Goal: Check status: Check status

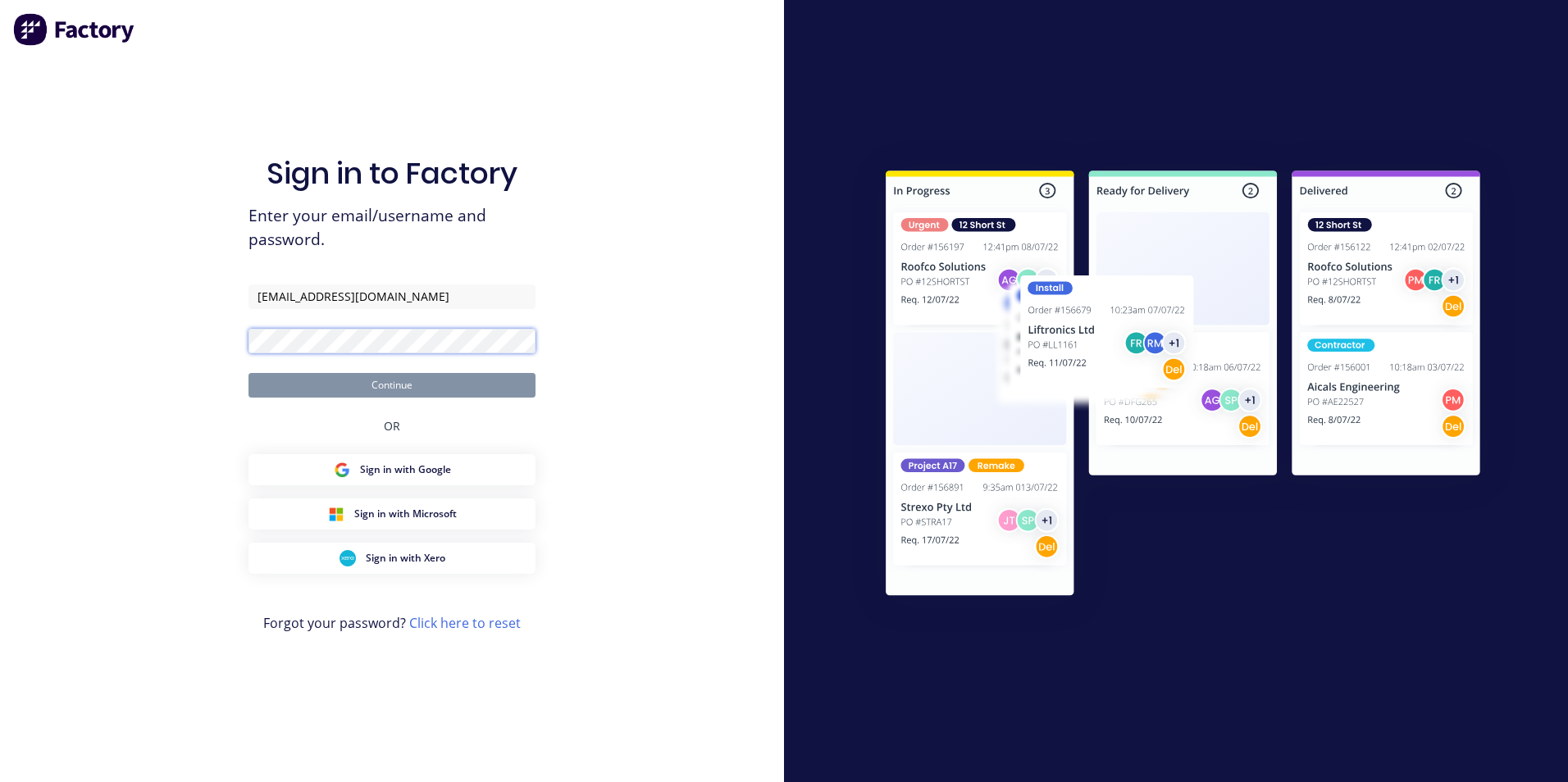
click at [351, 359] on form "[EMAIL_ADDRESS][DOMAIN_NAME] Continue" at bounding box center [392, 340] width 287 height 113
click at [249, 373] on button "Continue" at bounding box center [392, 385] width 287 height 25
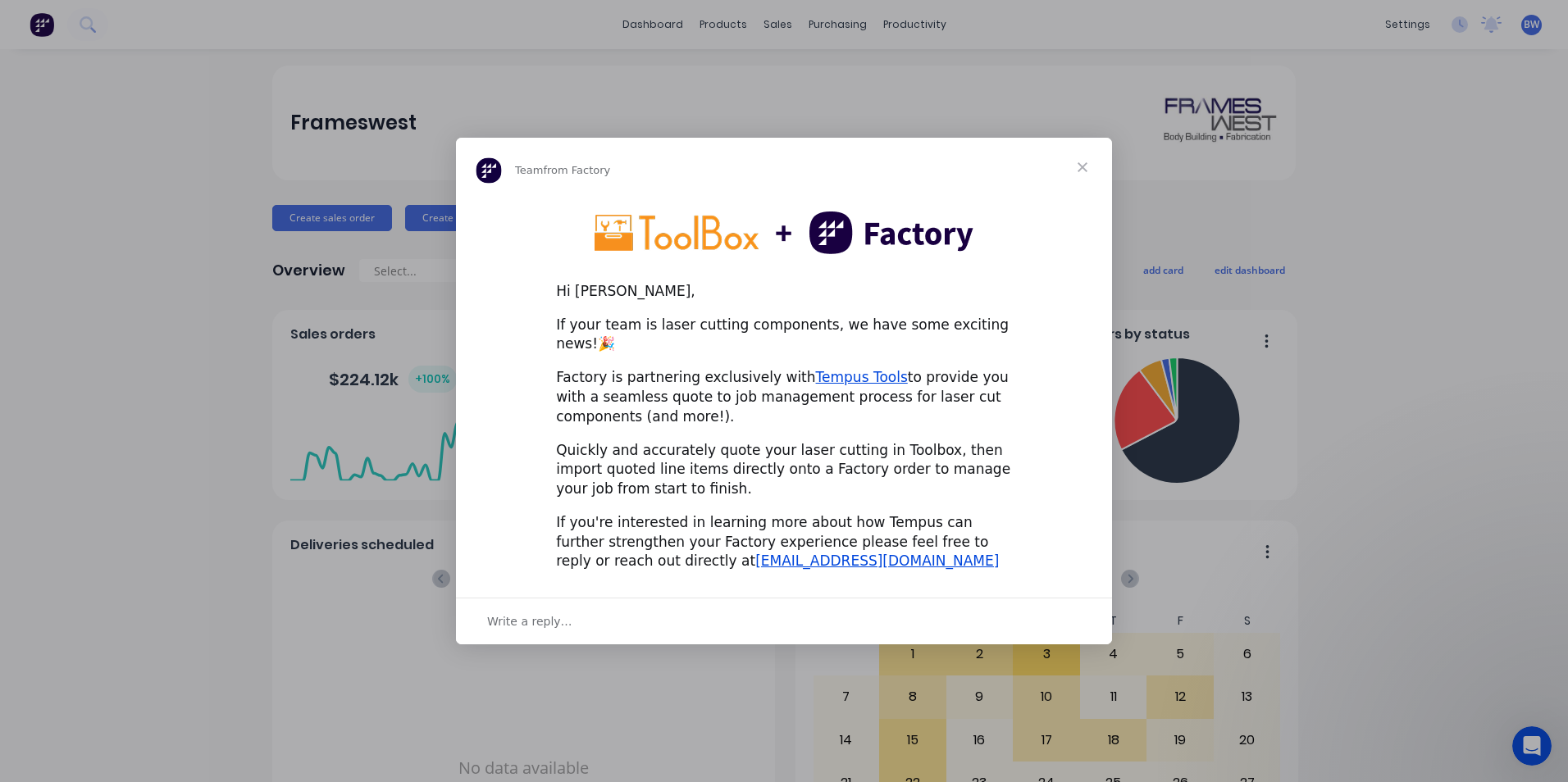
click at [1080, 171] on span "Close" at bounding box center [1082, 167] width 59 height 59
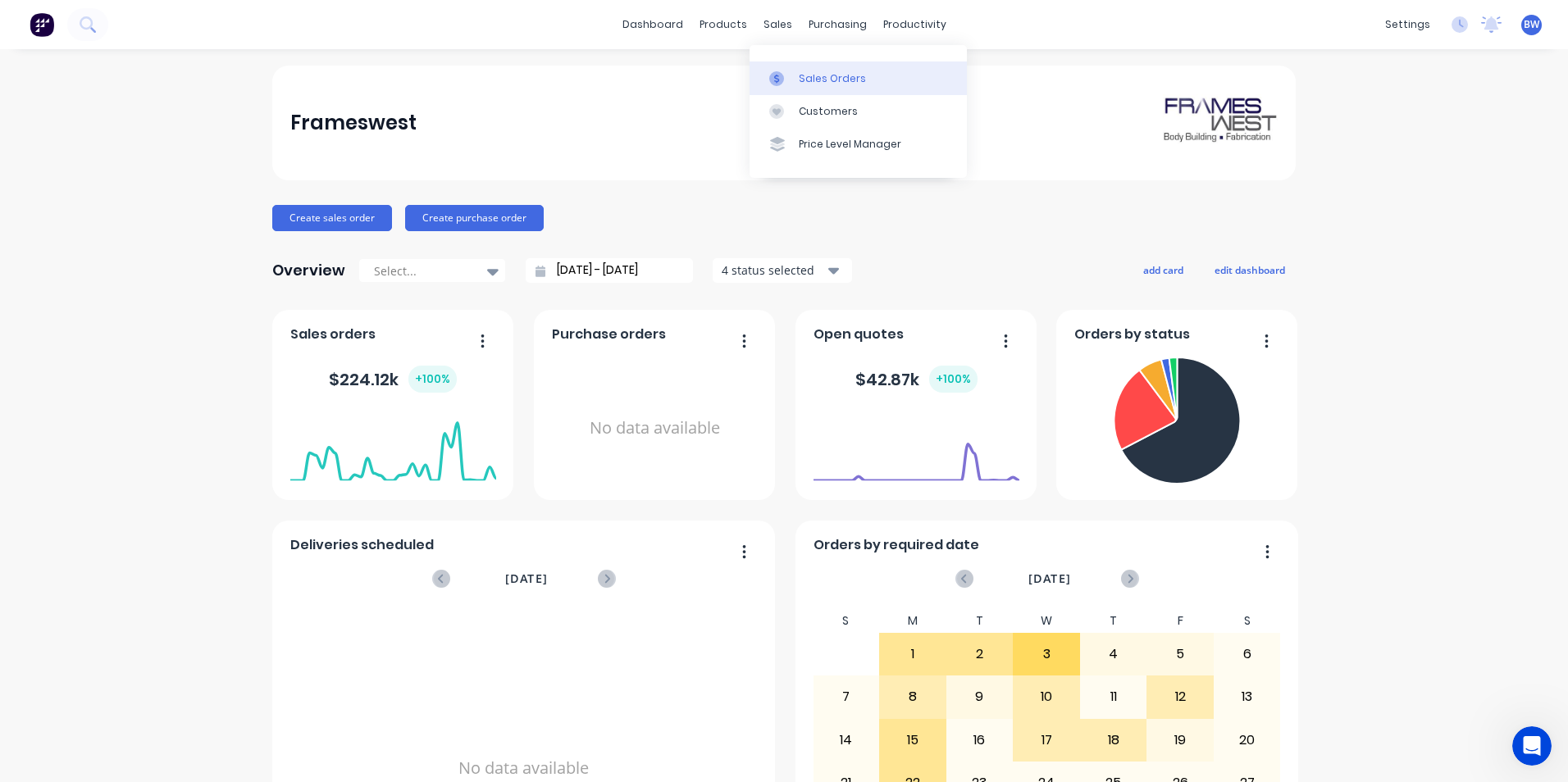
click at [779, 73] on icon at bounding box center [777, 79] width 15 height 15
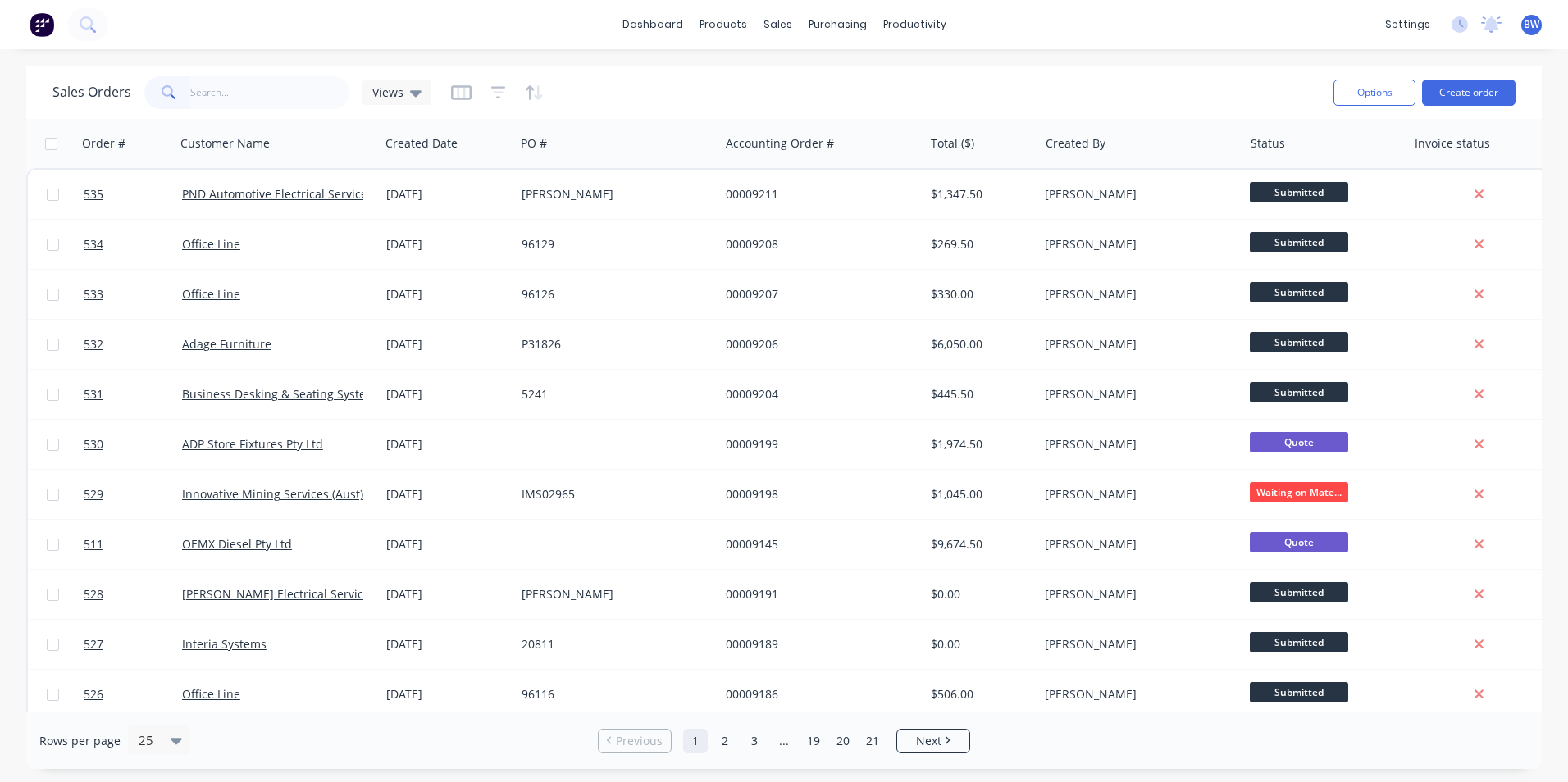
click at [289, 86] on input "text" at bounding box center [270, 93] width 160 height 33
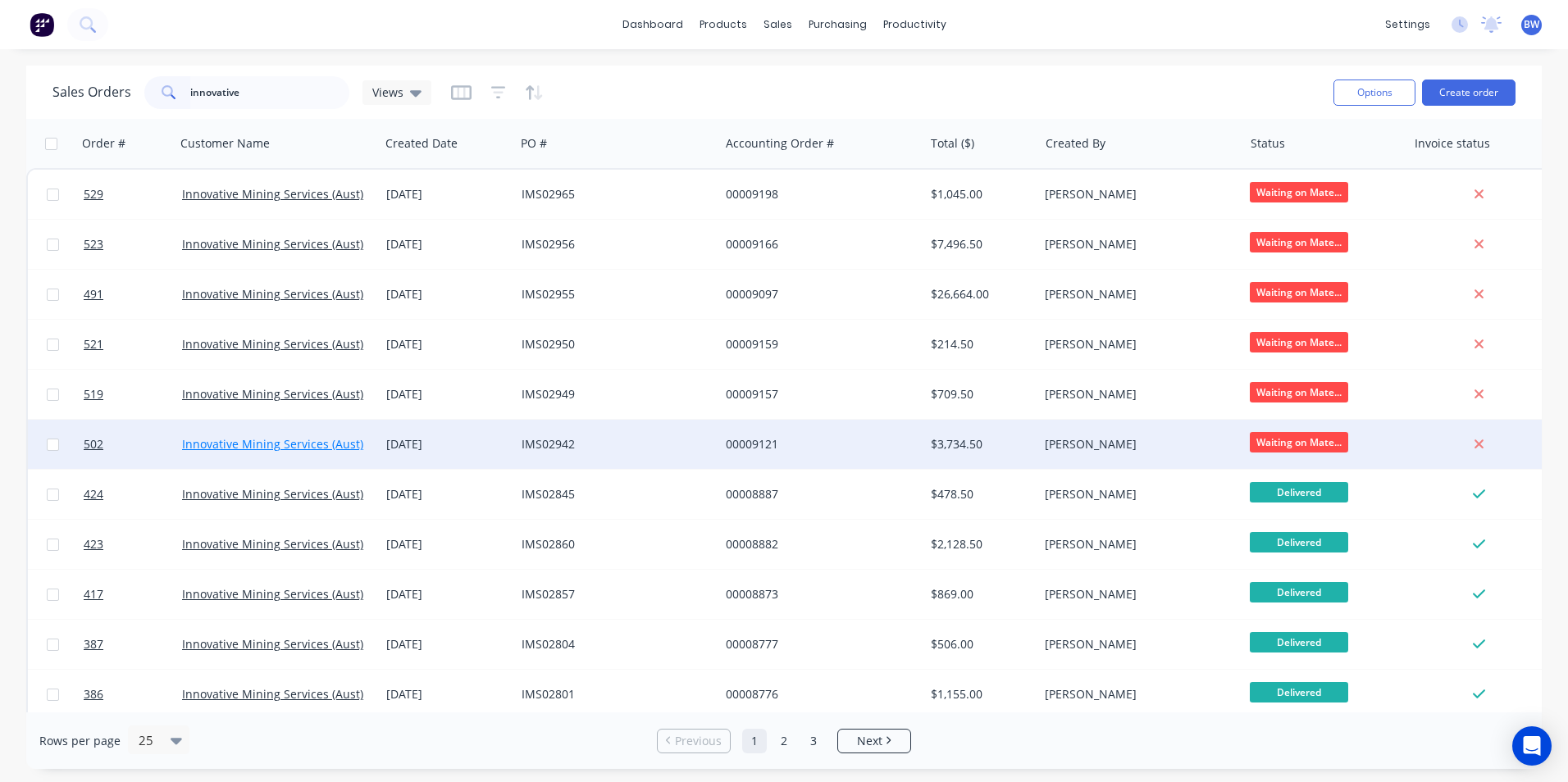
type input "innovative"
click at [277, 438] on link "Innovative Mining Services (Aust) Pty Ltd" at bounding box center [293, 443] width 221 height 16
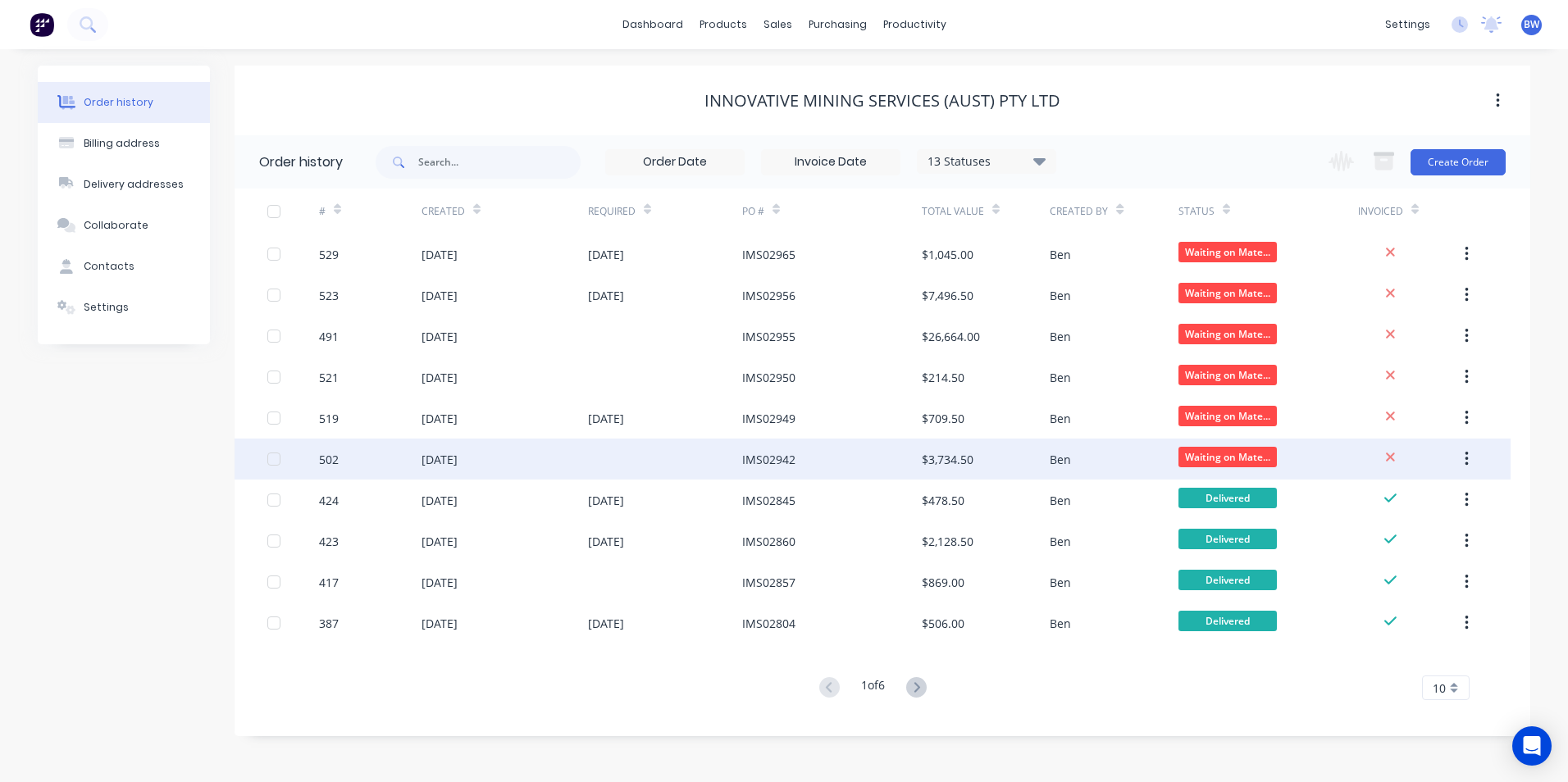
click at [427, 461] on div "22 Aug 2025" at bounding box center [440, 459] width 36 height 17
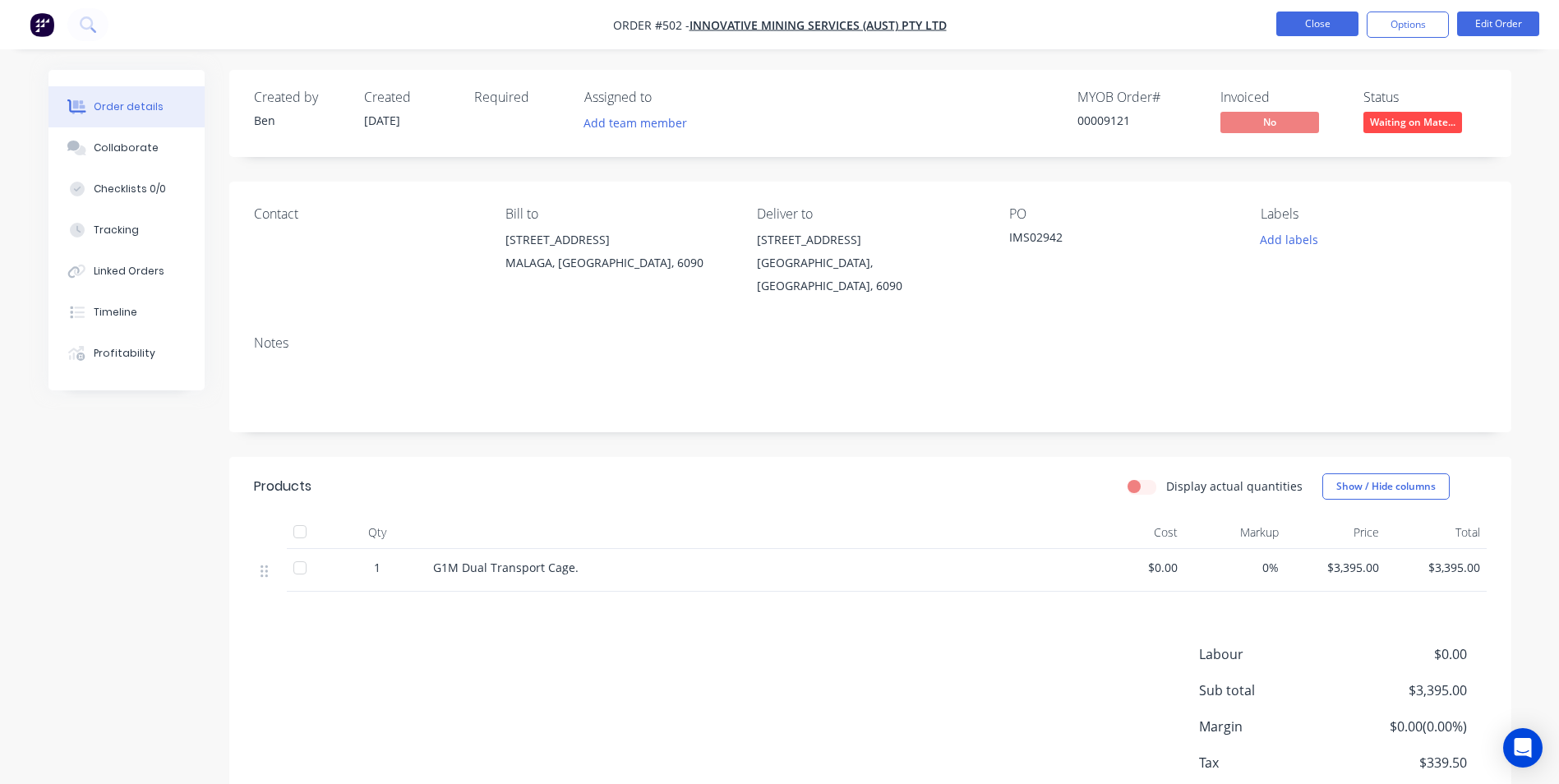
click at [1299, 25] on button "Close" at bounding box center [1317, 24] width 82 height 25
